Goal: Obtain resource: Obtain resource

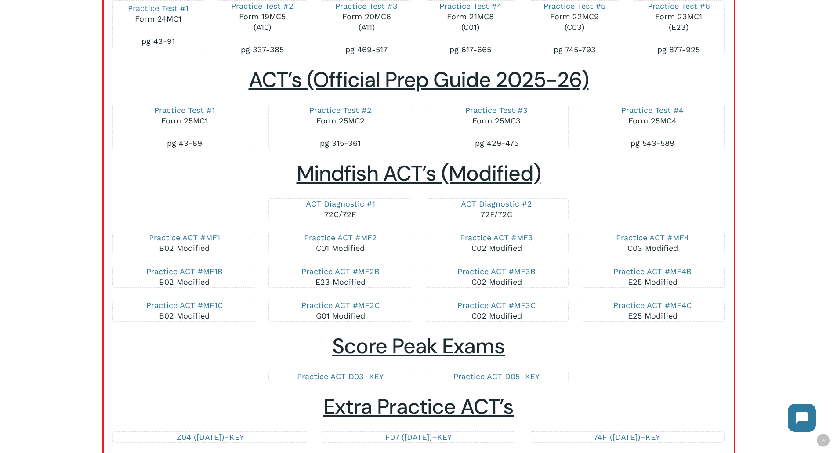
scroll to position [1504, 0]
click at [207, 113] on link "Practice Test #1" at bounding box center [184, 110] width 61 height 9
click at [352, 112] on link "Practice Test #2" at bounding box center [340, 110] width 62 height 9
click at [501, 109] on link "Practice Test #3" at bounding box center [496, 110] width 62 height 9
